Goal: Check status: Check status

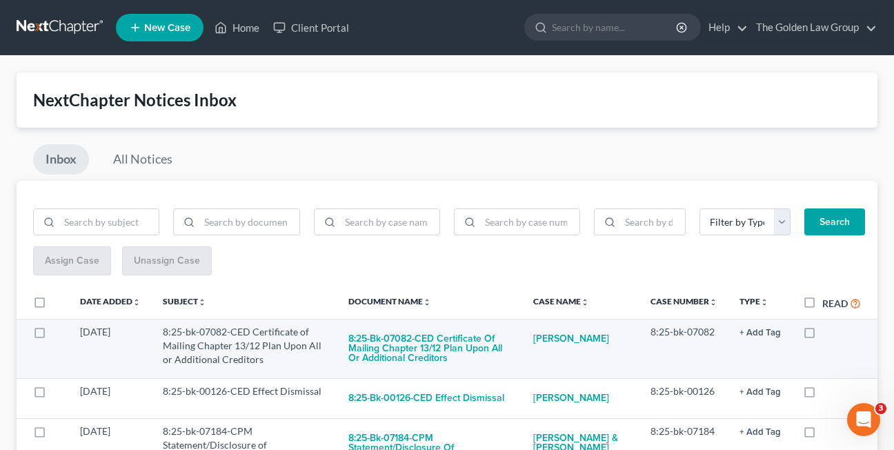
click at [822, 335] on label at bounding box center [822, 335] width 0 height 0
click at [828, 334] on input "checkbox" at bounding box center [832, 329] width 9 height 9
checkbox input "true"
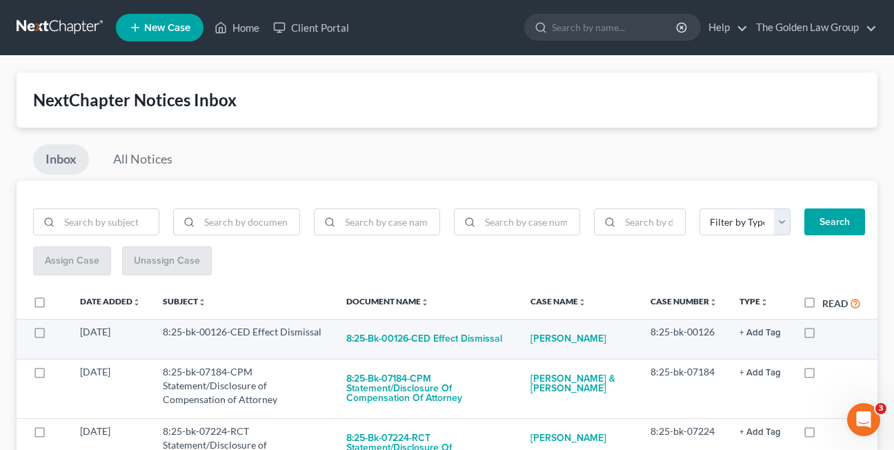
click at [822, 335] on label at bounding box center [822, 335] width 0 height 0
click at [828, 334] on input "checkbox" at bounding box center [832, 329] width 9 height 9
checkbox input "true"
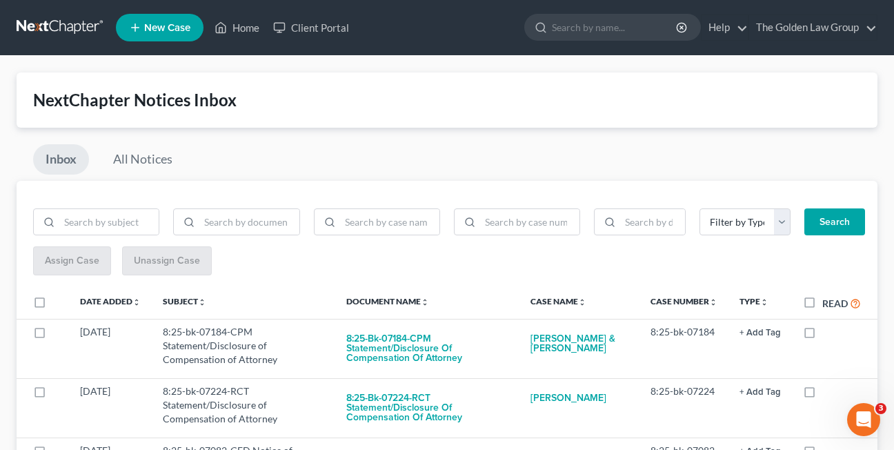
click at [822, 335] on label at bounding box center [822, 335] width 0 height 0
click at [828, 334] on input "checkbox" at bounding box center [832, 329] width 9 height 9
checkbox input "true"
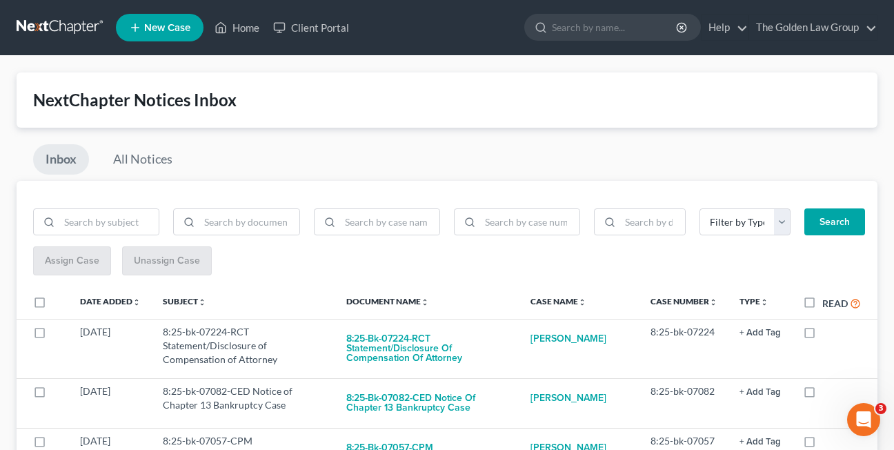
click at [822, 335] on label at bounding box center [822, 335] width 0 height 0
click at [828, 334] on input "checkbox" at bounding box center [832, 329] width 9 height 9
checkbox input "true"
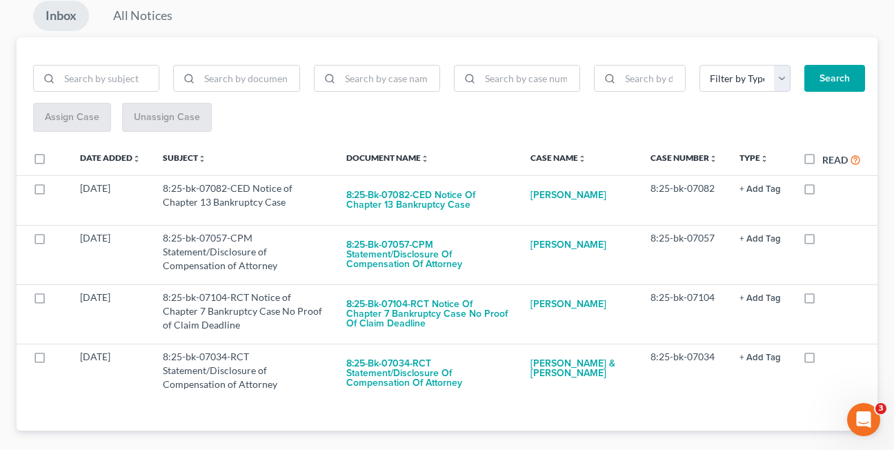
scroll to position [146, 0]
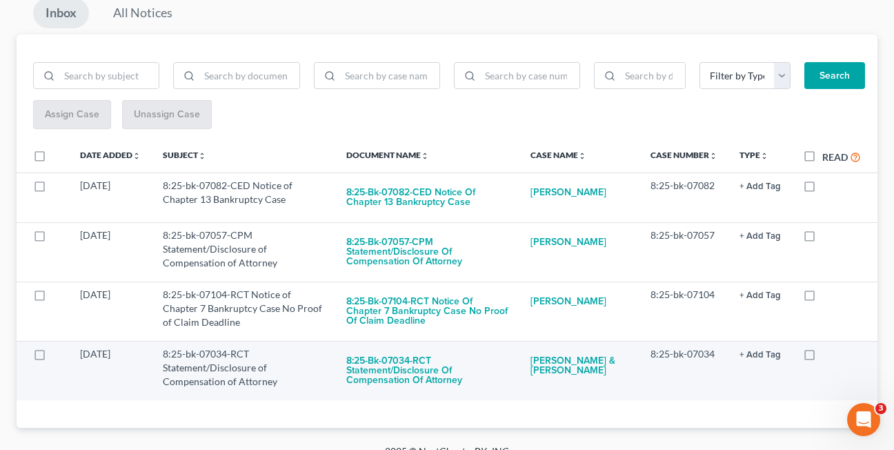
click at [822, 357] on label at bounding box center [822, 357] width 0 height 0
click at [828, 356] on input "checkbox" at bounding box center [832, 351] width 9 height 9
checkbox input "true"
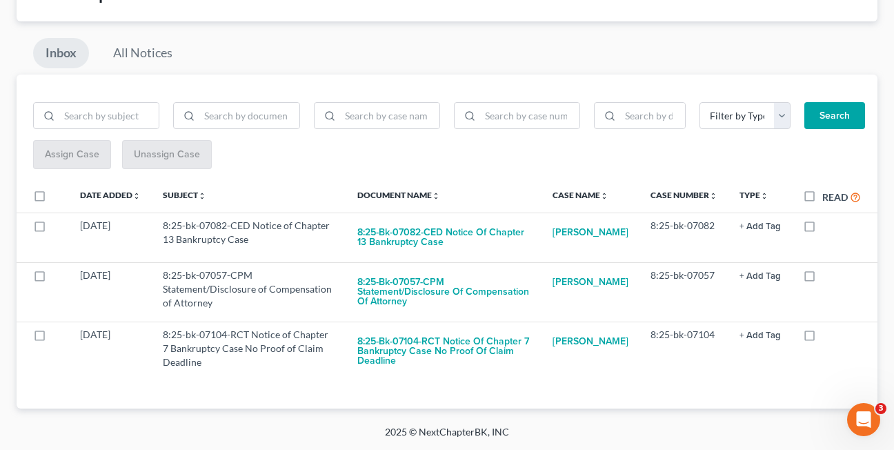
scroll to position [106, 0]
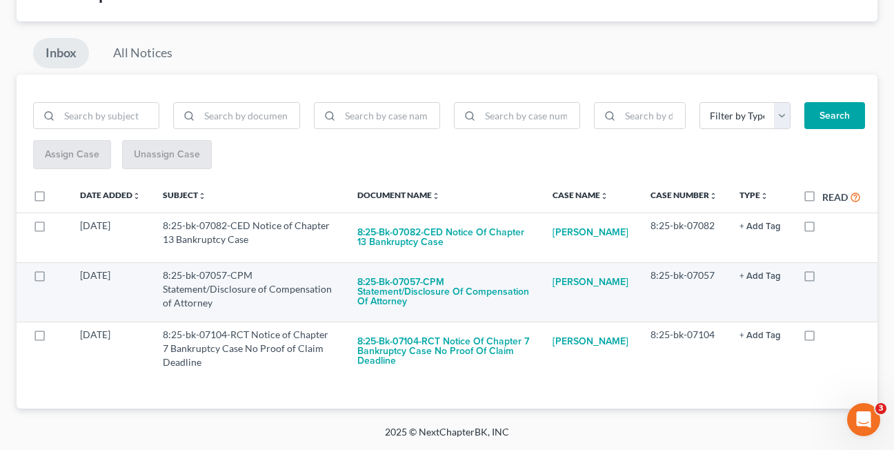
click at [822, 279] on label at bounding box center [822, 279] width 0 height 0
click at [828, 275] on input "checkbox" at bounding box center [832, 272] width 9 height 9
checkbox input "true"
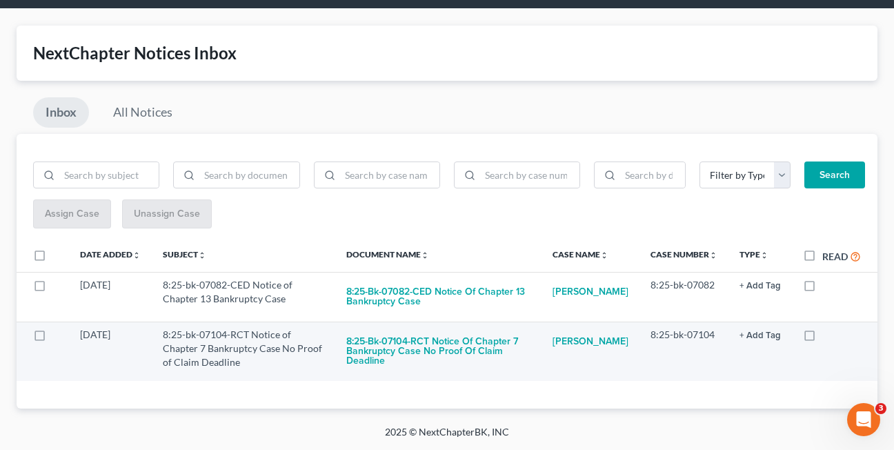
scroll to position [47, 0]
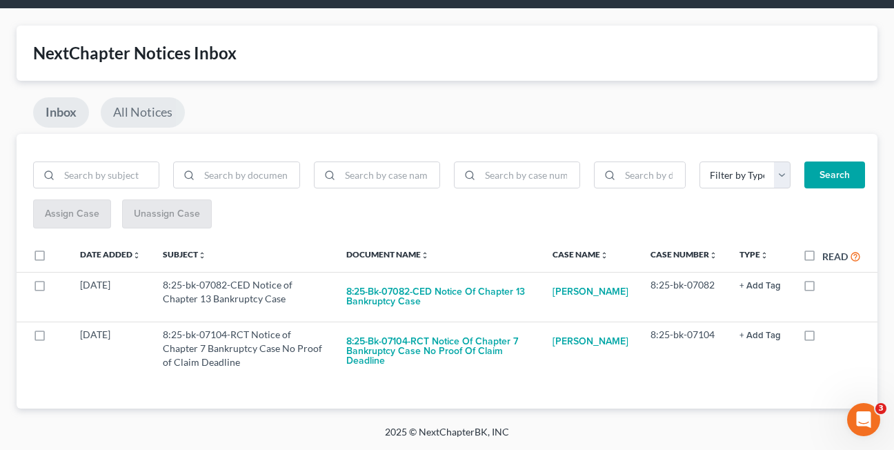
drag, startPoint x: 157, startPoint y: 110, endPoint x: 173, endPoint y: 110, distance: 15.9
click at [157, 110] on link "All Notices" at bounding box center [143, 112] width 84 height 30
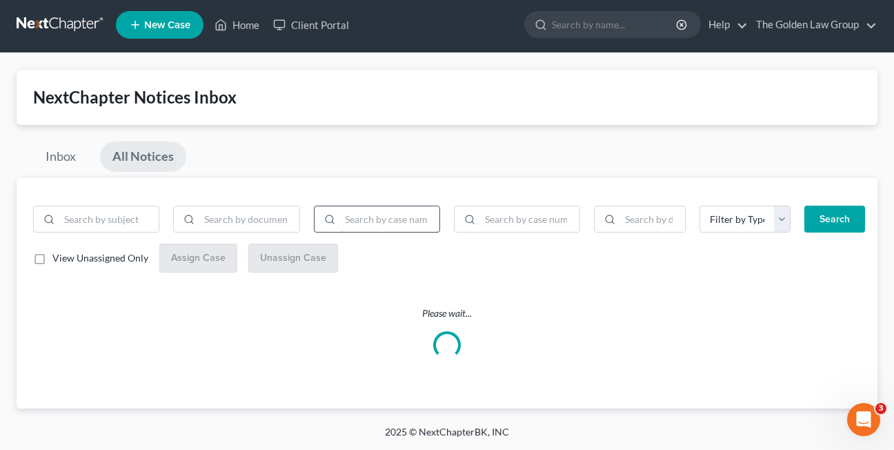
click at [375, 221] on input "search" at bounding box center [389, 219] width 99 height 26
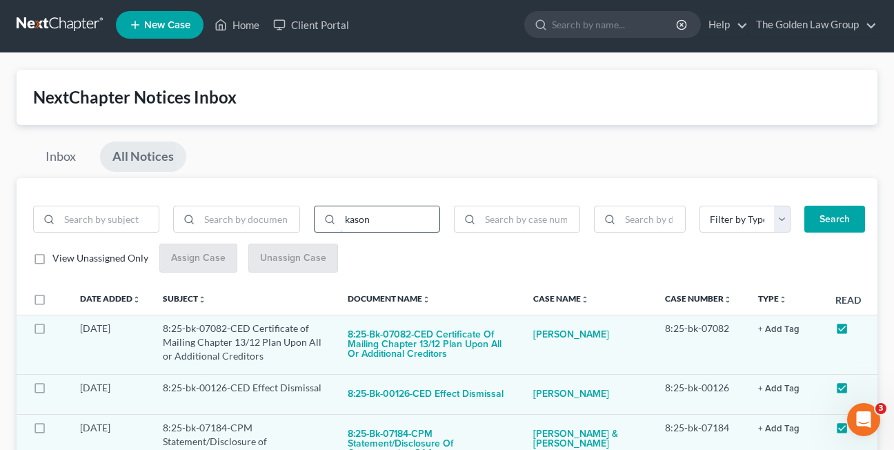
type input "kason"
click at [805, 206] on button "Search" at bounding box center [835, 220] width 61 height 28
